Goal: Transaction & Acquisition: Purchase product/service

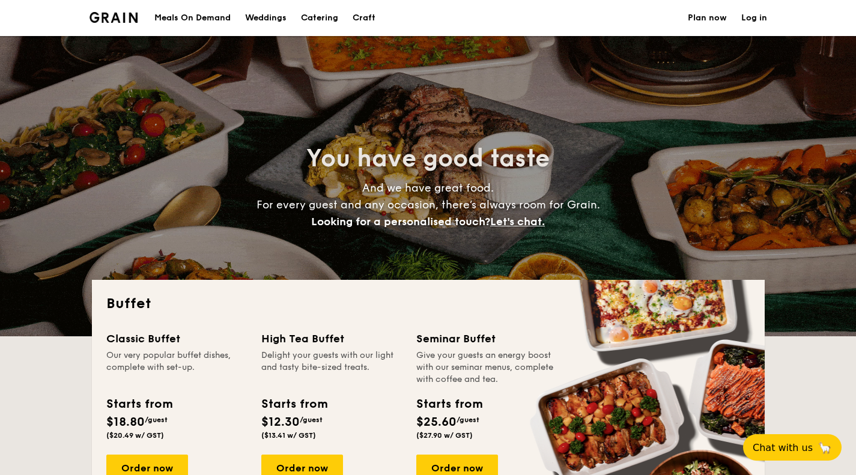
select select
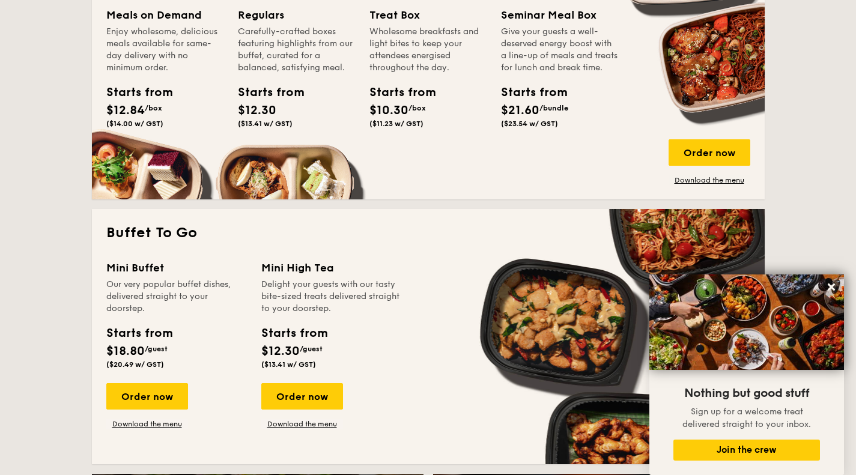
scroll to position [360, 0]
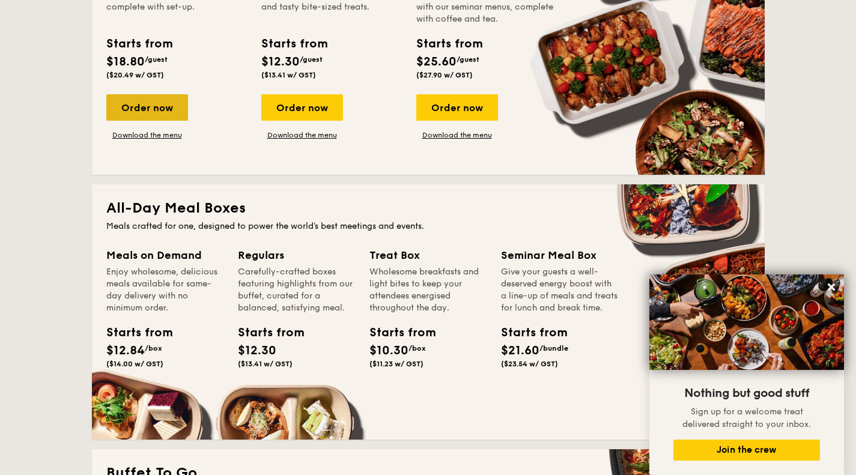
click at [161, 107] on div "Order now" at bounding box center [147, 107] width 82 height 26
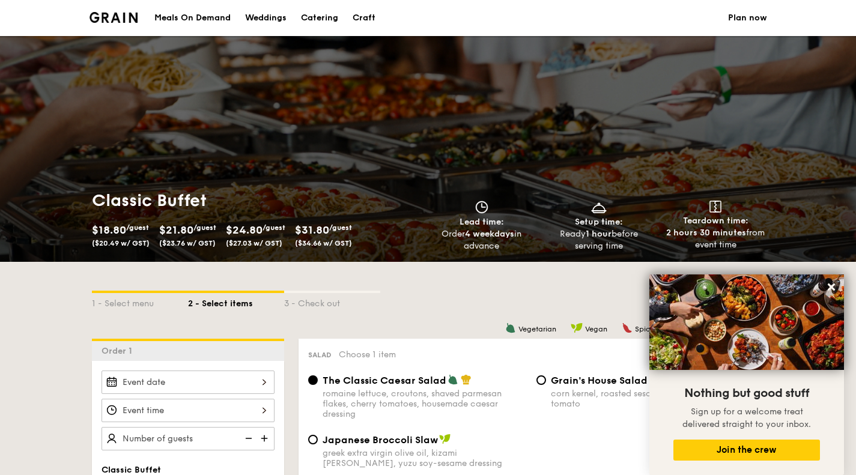
scroll to position [60, 0]
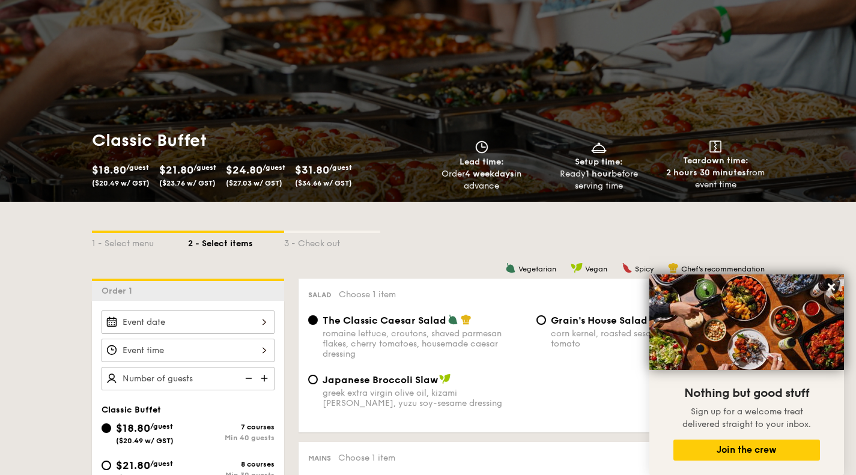
click at [257, 323] on div at bounding box center [188, 322] width 173 height 23
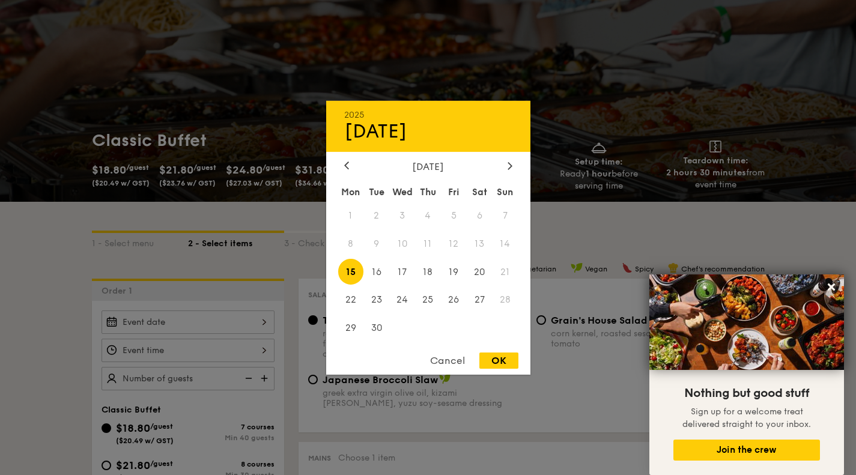
click at [478, 243] on span "13" at bounding box center [480, 244] width 26 height 26
click at [479, 241] on span "13" at bounding box center [480, 244] width 26 height 26
click at [482, 237] on span "13" at bounding box center [480, 244] width 26 height 26
click at [480, 242] on span "13" at bounding box center [480, 244] width 26 height 26
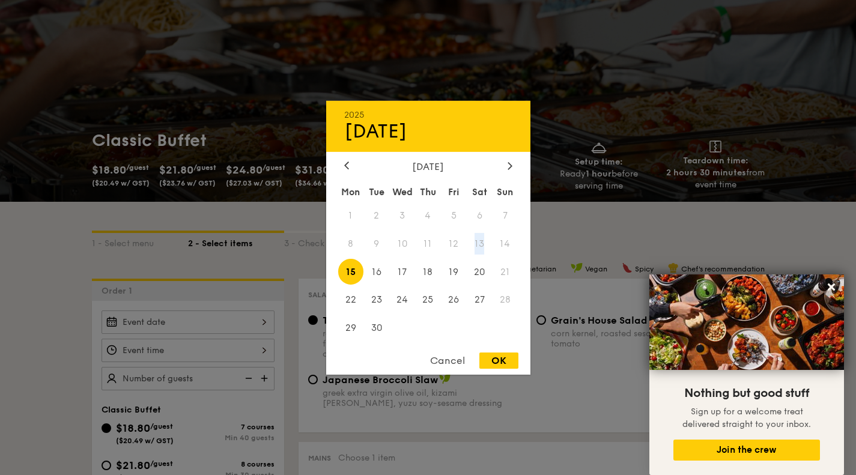
click at [480, 242] on span "13" at bounding box center [480, 244] width 26 height 26
click at [478, 238] on span "13" at bounding box center [480, 244] width 26 height 26
click at [474, 251] on span "13" at bounding box center [480, 244] width 26 height 26
click at [480, 241] on span "13" at bounding box center [480, 244] width 26 height 26
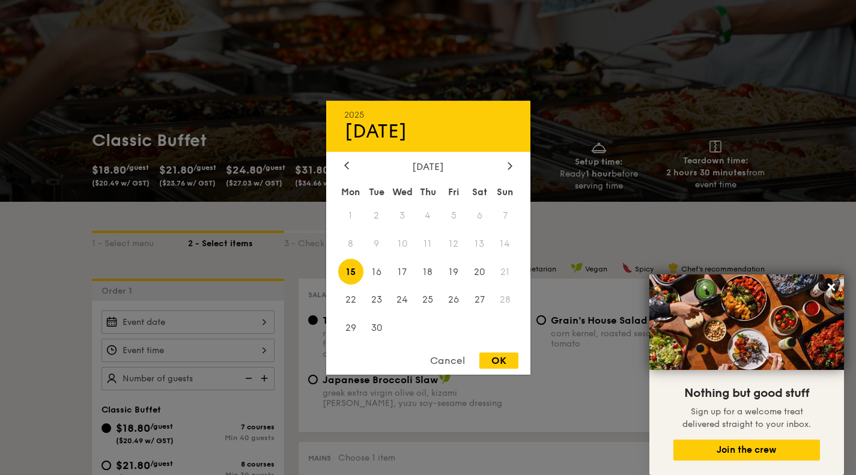
click at [480, 241] on span "13" at bounding box center [480, 244] width 26 height 26
drag, startPoint x: 351, startPoint y: 267, endPoint x: 410, endPoint y: 261, distance: 58.6
click at [351, 267] on span "15" at bounding box center [351, 272] width 26 height 26
click at [479, 243] on span "13" at bounding box center [480, 244] width 26 height 26
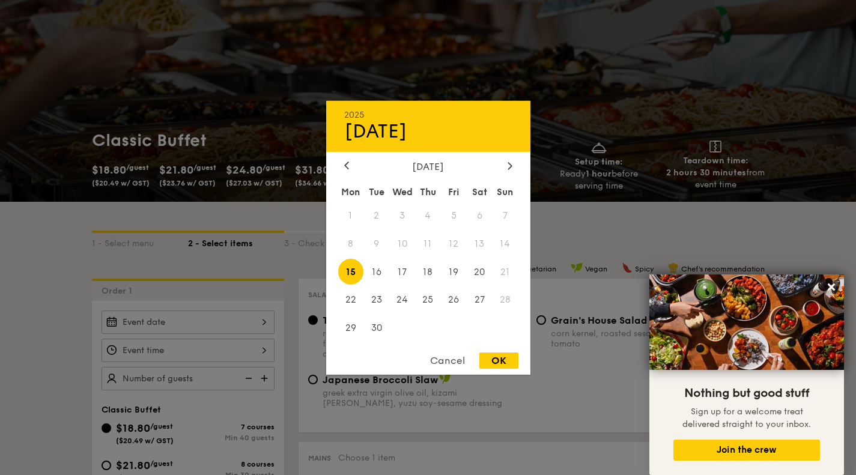
click at [353, 164] on div "September 2025" at bounding box center [428, 165] width 168 height 11
click at [343, 166] on div at bounding box center [346, 165] width 11 height 11
click at [452, 355] on div "Cancel" at bounding box center [447, 361] width 59 height 16
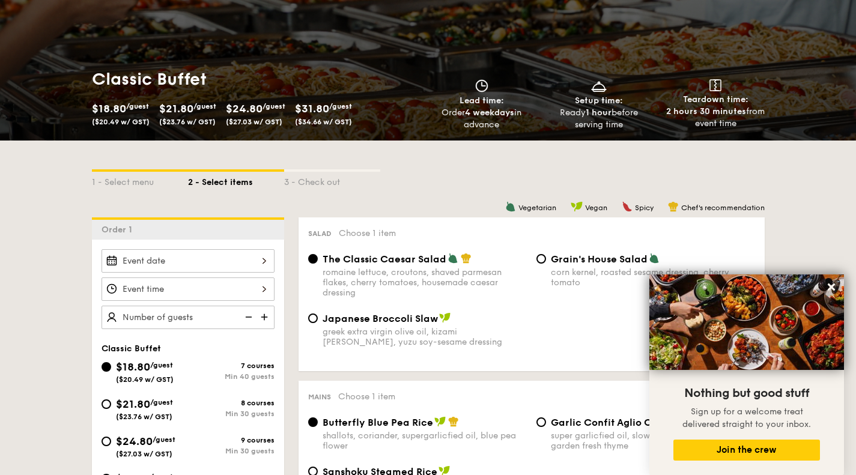
scroll to position [180, 0]
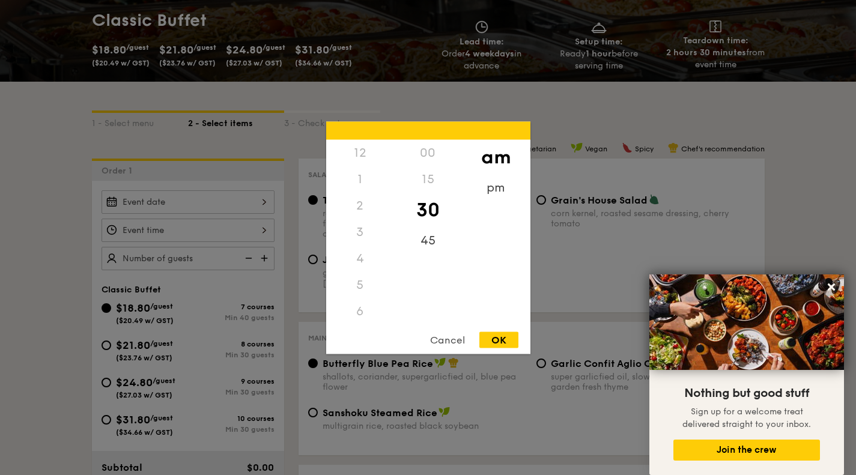
click at [175, 225] on div "12 1 2 3 4 5 6 7 8 9 10 11 00 15 30 45 am pm Cancel OK" at bounding box center [188, 230] width 173 height 23
click at [174, 201] on div at bounding box center [428, 237] width 856 height 475
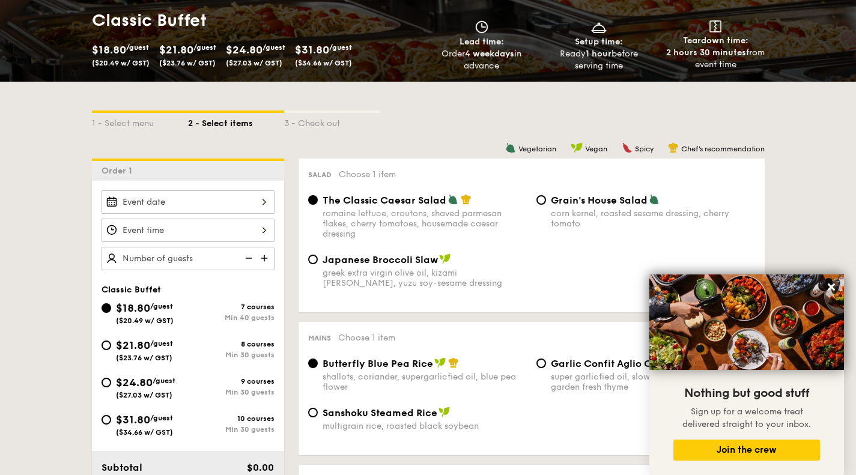
click at [180, 202] on div at bounding box center [188, 201] width 173 height 23
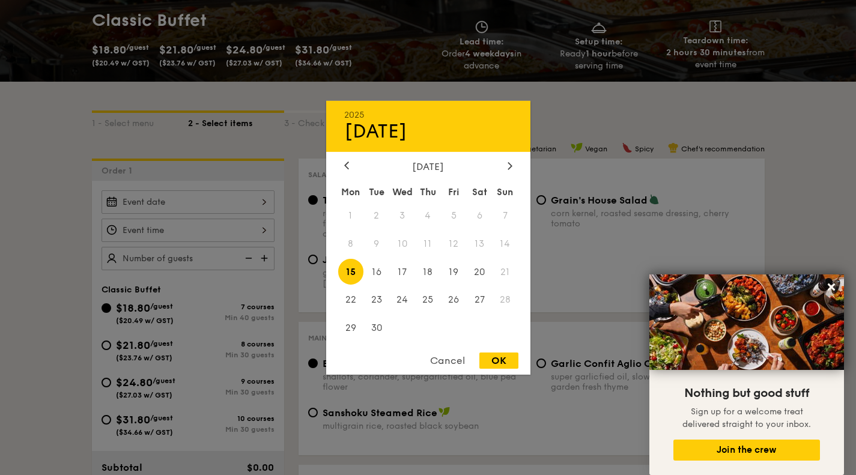
click at [490, 240] on span "13" at bounding box center [480, 244] width 26 height 26
click at [458, 364] on div "Cancel" at bounding box center [447, 361] width 59 height 16
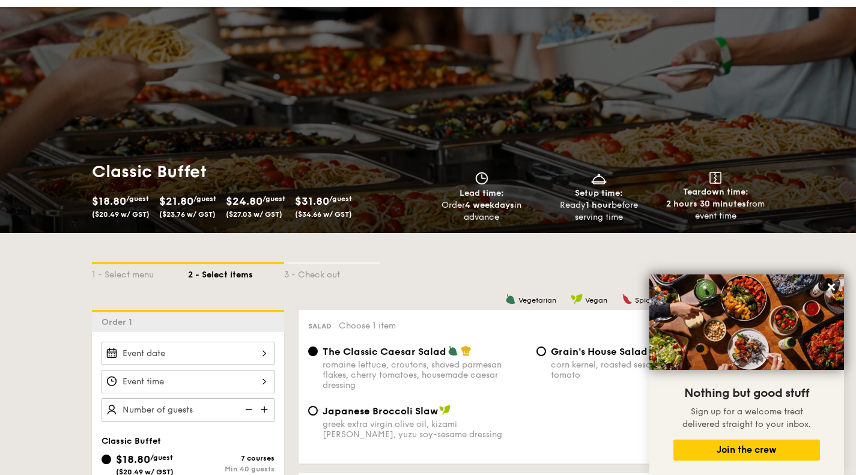
scroll to position [0, 0]
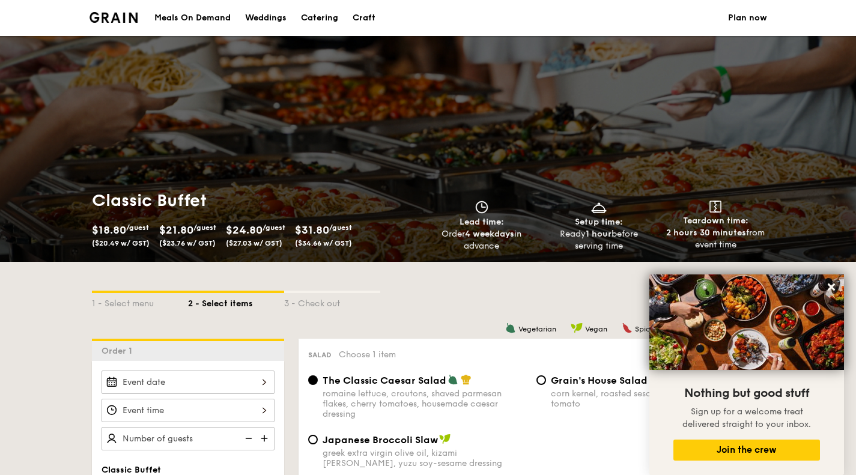
click at [136, 8] on li at bounding box center [119, 18] width 58 height 36
click at [129, 19] on img at bounding box center [114, 17] width 49 height 11
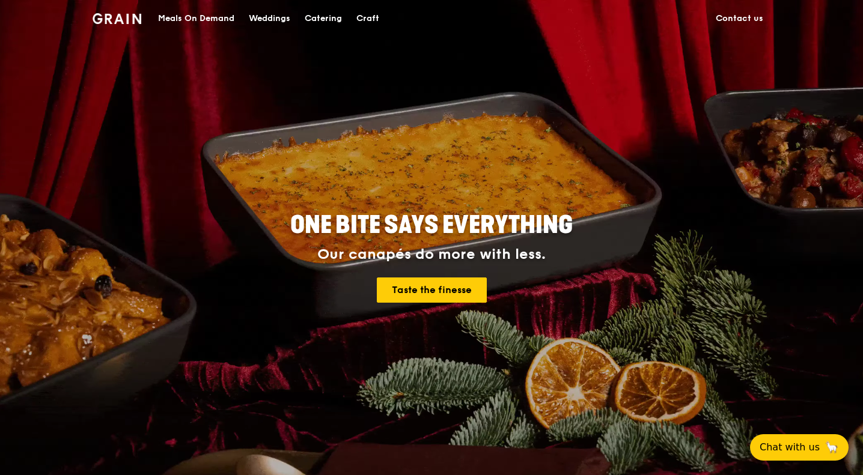
click at [759, 17] on link "Contact us" at bounding box center [739, 19] width 62 height 36
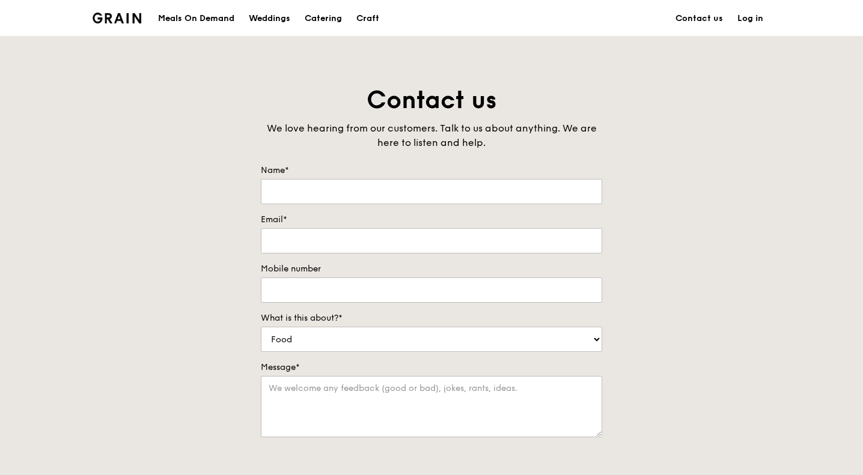
scroll to position [300, 0]
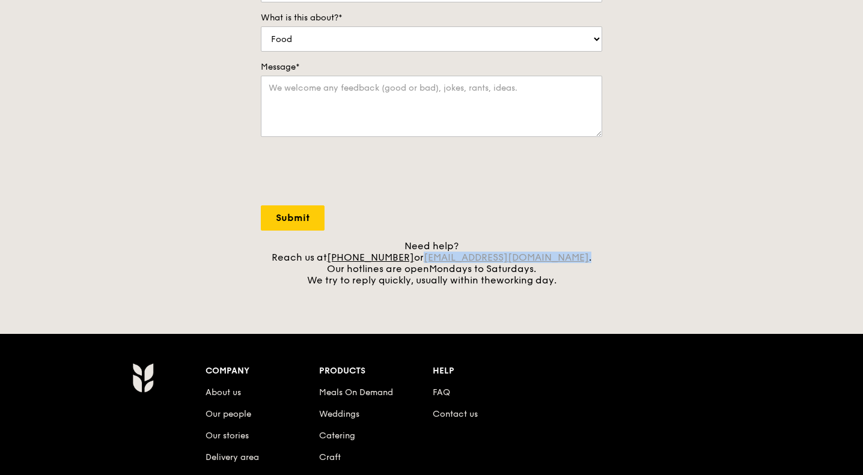
drag, startPoint x: 561, startPoint y: 258, endPoint x: 444, endPoint y: 263, distance: 116.7
click at [444, 263] on div "Need help? Reach us at +65 3163 5335 or concierge@grain.com.sg . Our hotlines a…" at bounding box center [431, 263] width 341 height 46
copy div "concierge@grain.com.sg ."
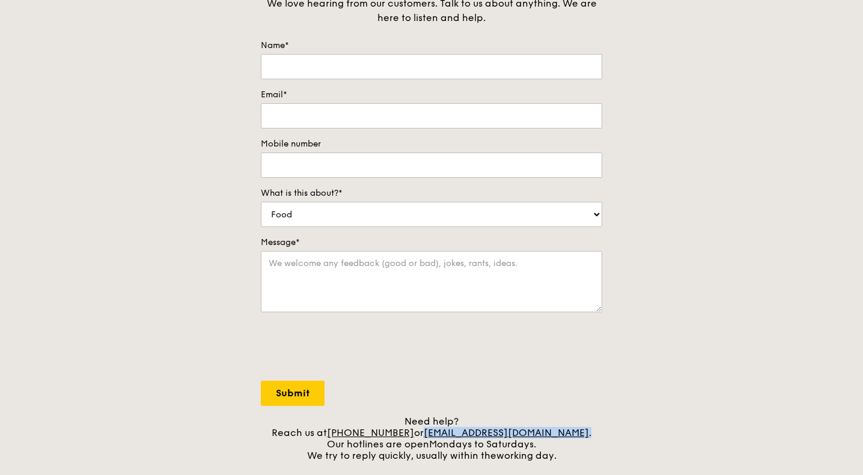
scroll to position [0, 0]
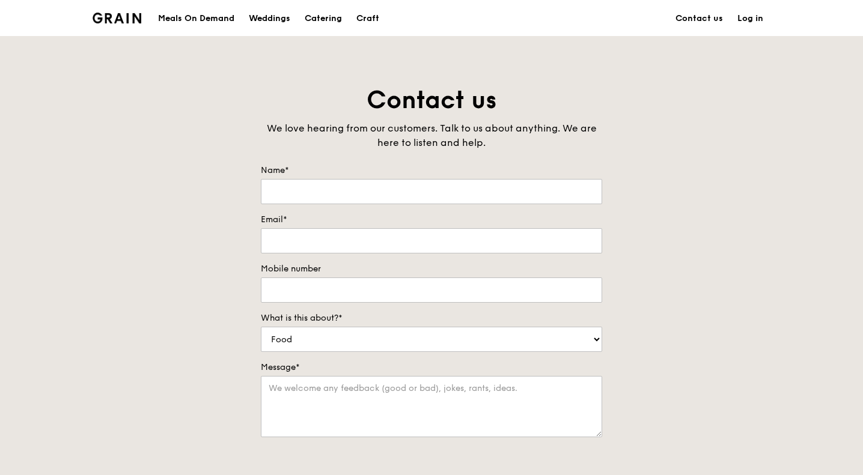
drag, startPoint x: 222, startPoint y: 71, endPoint x: 221, endPoint y: 59, distance: 12.1
click at [319, 16] on div "Catering" at bounding box center [323, 19] width 37 height 36
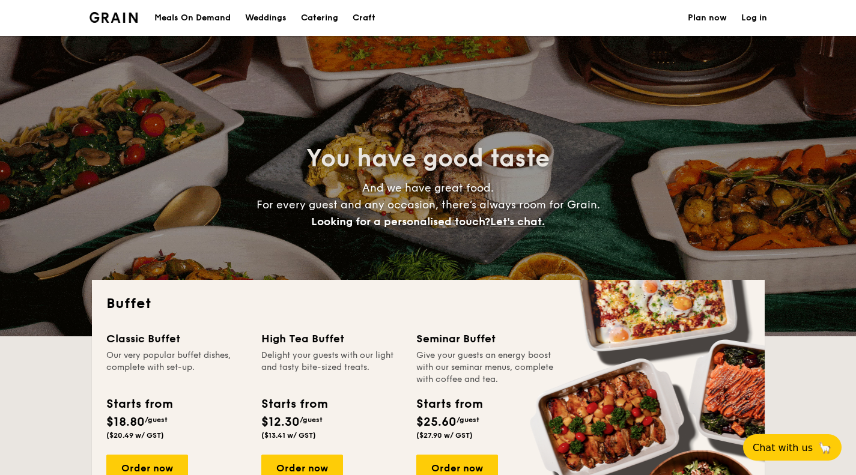
select select
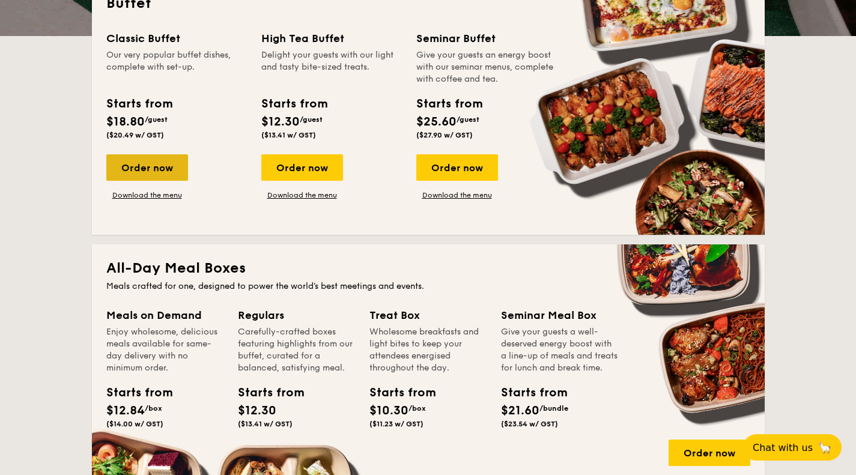
click at [136, 165] on div "Order now" at bounding box center [147, 167] width 82 height 26
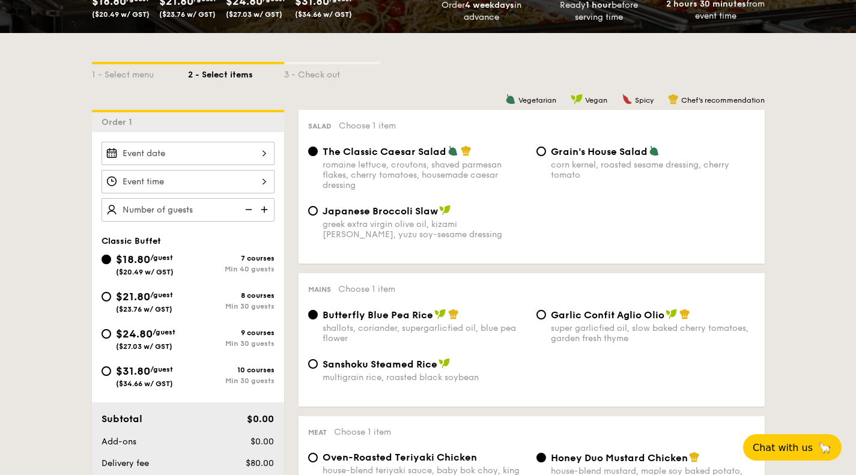
scroll to position [240, 0]
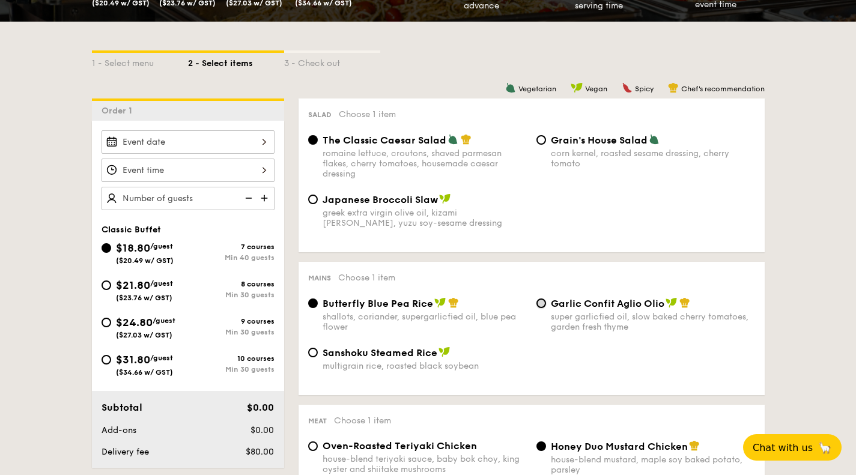
click at [544, 306] on input "Garlic Confit Aglio Olio super garlicfied oil, slow baked cherry tomatoes, gard…" at bounding box center [542, 304] width 10 height 10
radio input "true"
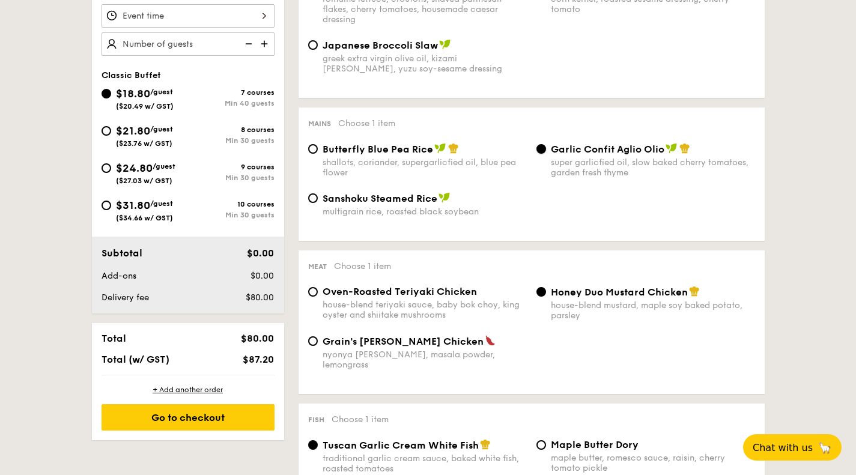
scroll to position [421, 0]
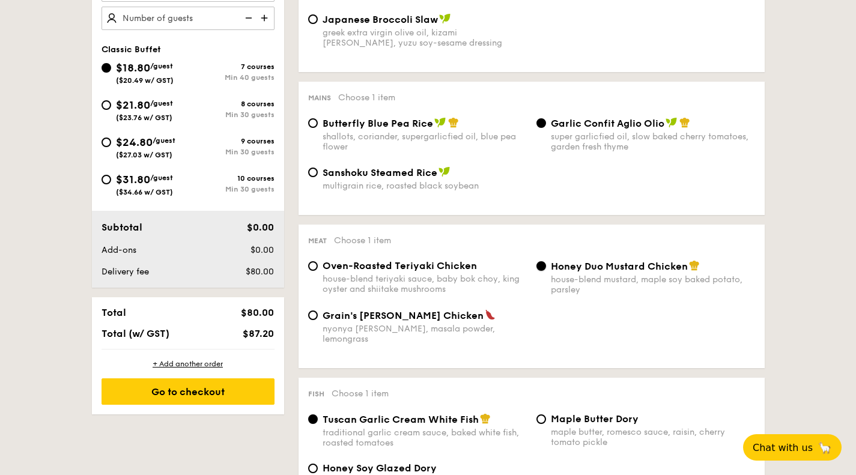
click at [539, 270] on input "Honey Duo Mustard Chicken house-blend mustard, maple soy baked potato, parsley" at bounding box center [542, 266] width 10 height 10
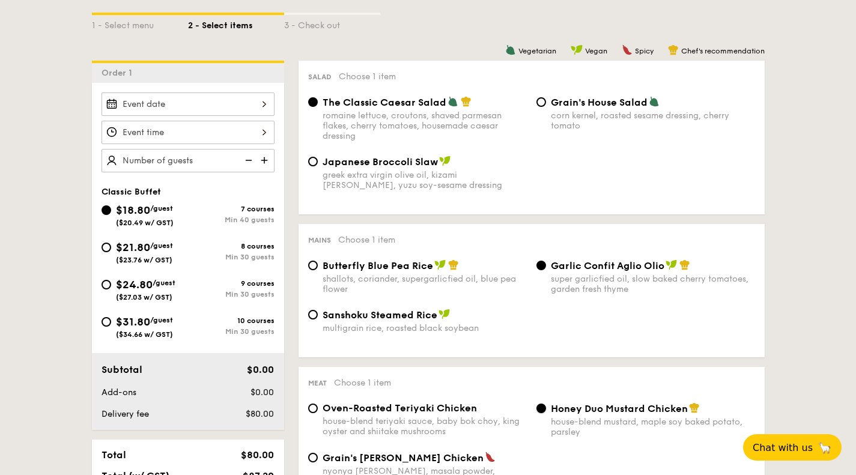
scroll to position [300, 0]
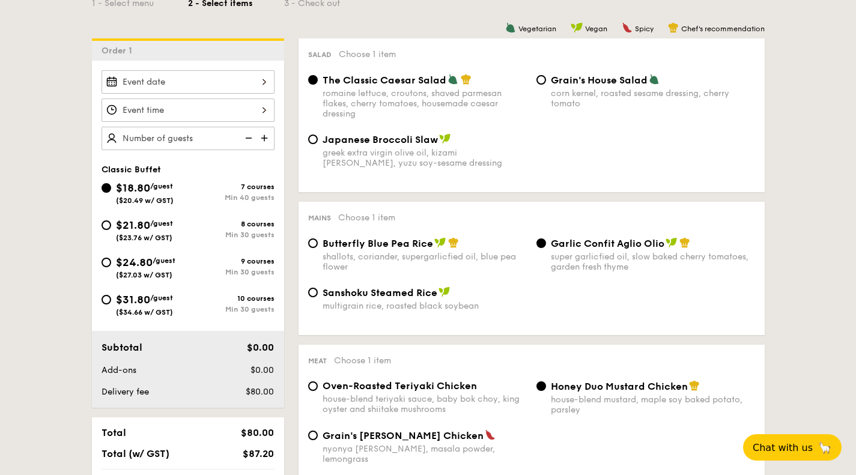
click at [759, 162] on div "Salad Choose 1 item The Classic Caesar Salad romaine lettuce, croutons, shaved …" at bounding box center [532, 115] width 466 height 154
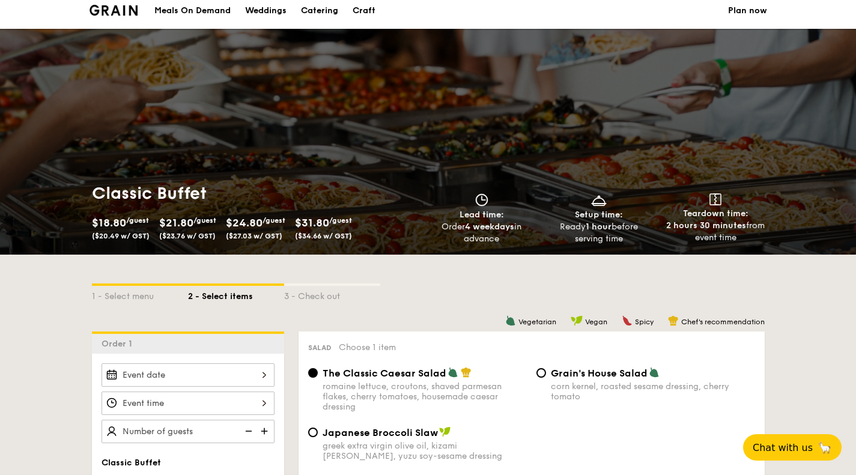
scroll to position [0, 0]
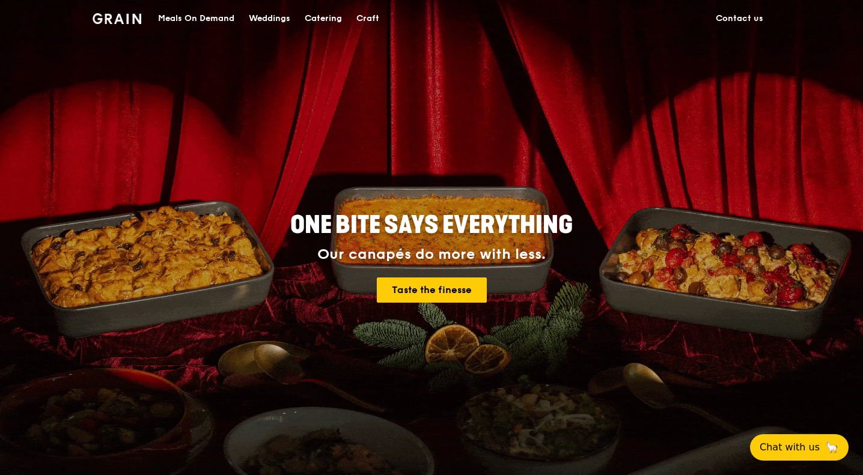
click at [752, 13] on link "Contact us" at bounding box center [739, 19] width 62 height 36
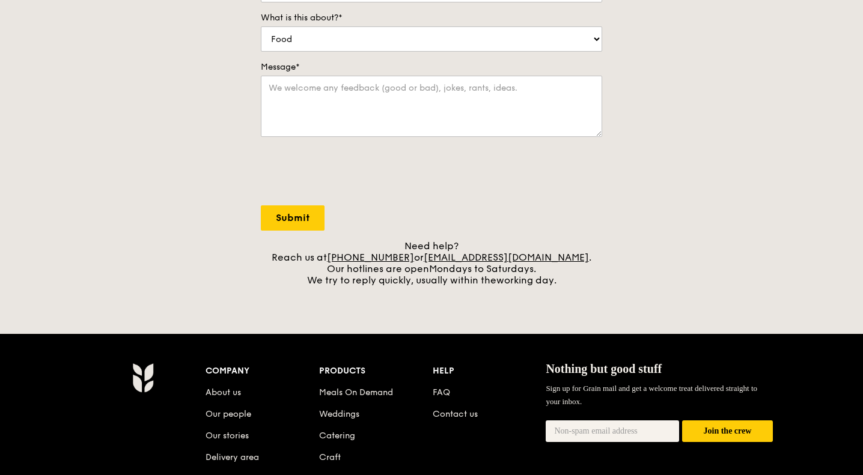
scroll to position [300, 0]
